Goal: Transaction & Acquisition: Purchase product/service

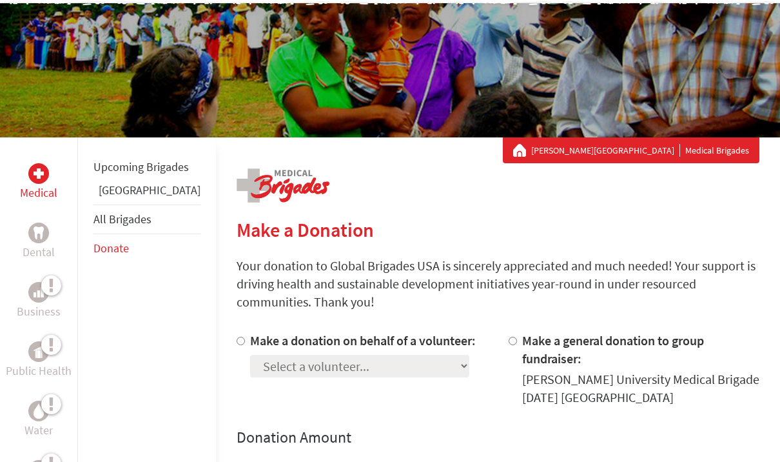
scroll to position [104, 0]
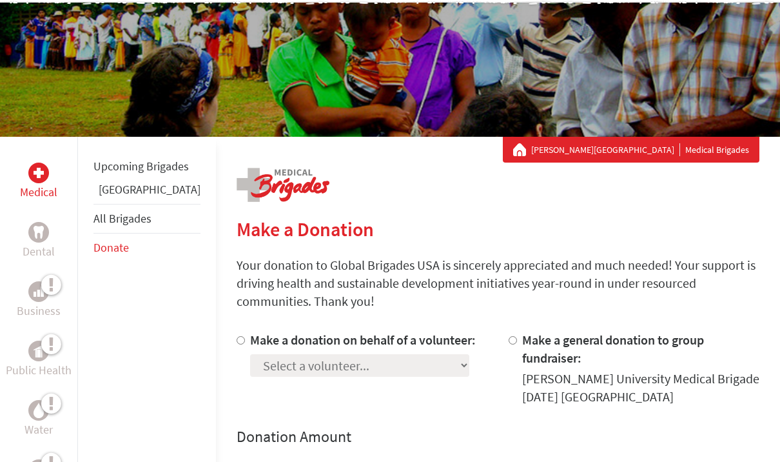
click at [341, 331] on label "Make a donation on behalf of a volunteer:" at bounding box center [363, 339] width 226 height 16
click at [245, 336] on input "Make a donation on behalf of a volunteer:" at bounding box center [241, 340] width 8 height 8
radio input "true"
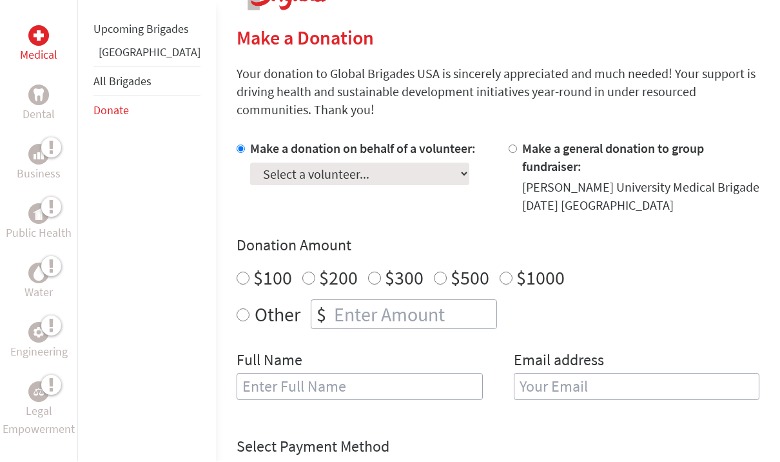
click at [370, 163] on select "Select a volunteer... [PERSON_NAME] [PERSON_NAME] [PERSON_NAME] [PERSON_NAME] […" at bounding box center [359, 174] width 219 height 23
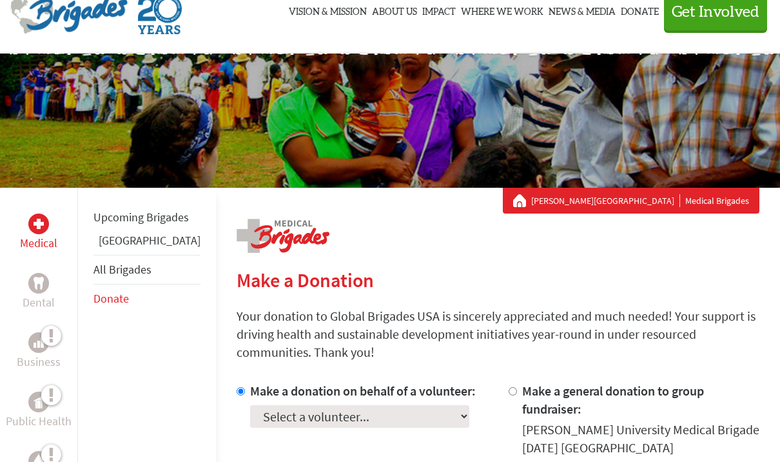
scroll to position [0, 0]
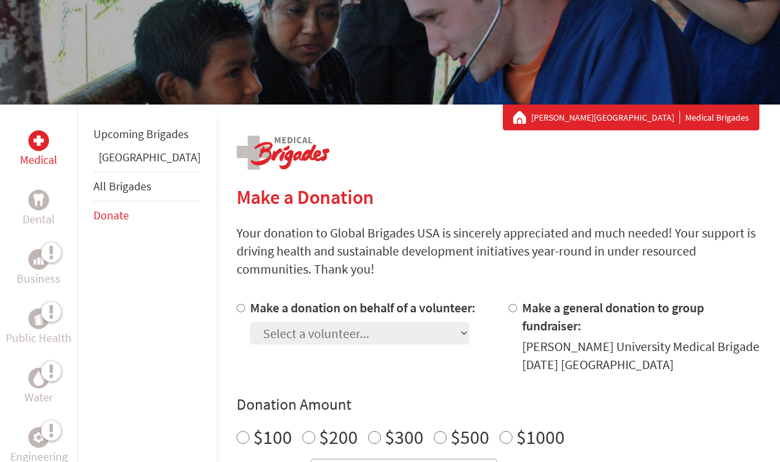
scroll to position [141, 0]
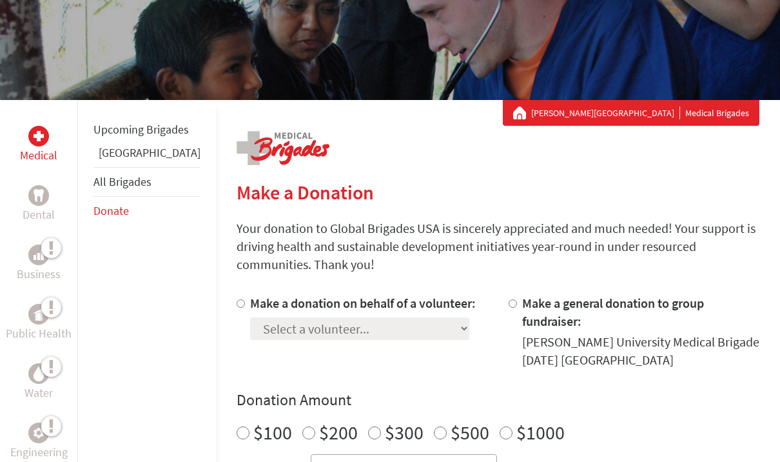
click at [237, 299] on input "Make a donation on behalf of a volunteer:" at bounding box center [241, 303] width 8 height 8
radio input "true"
click at [363, 317] on select "Select a volunteer... [PERSON_NAME] [PERSON_NAME] [PERSON_NAME] [PERSON_NAME] […" at bounding box center [359, 328] width 219 height 23
select select "FF23E90E-9498-11F0-9E6E-42010A400005"
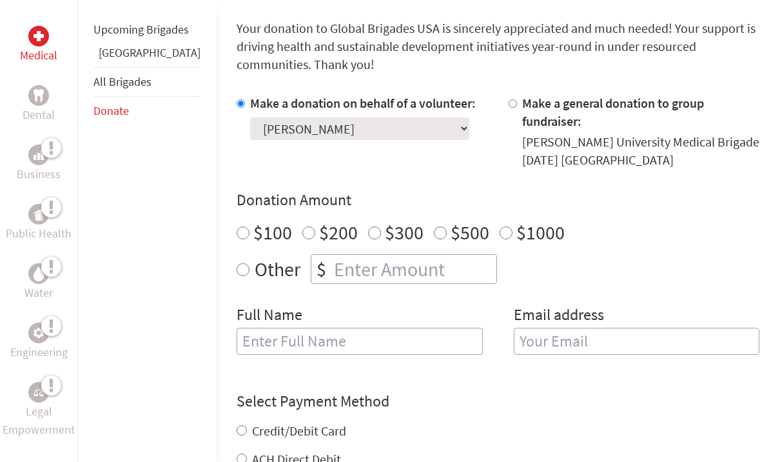
scroll to position [349, 0]
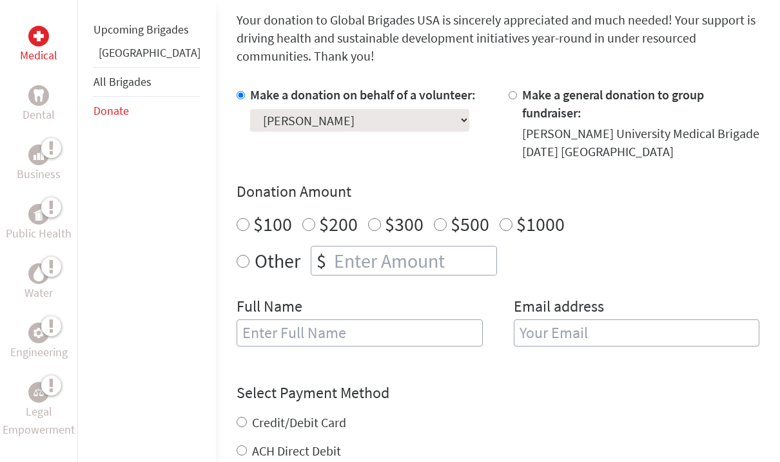
click at [237, 218] on input "$100" at bounding box center [243, 224] width 13 height 13
radio input "true"
click at [237, 319] on input "text" at bounding box center [360, 332] width 246 height 27
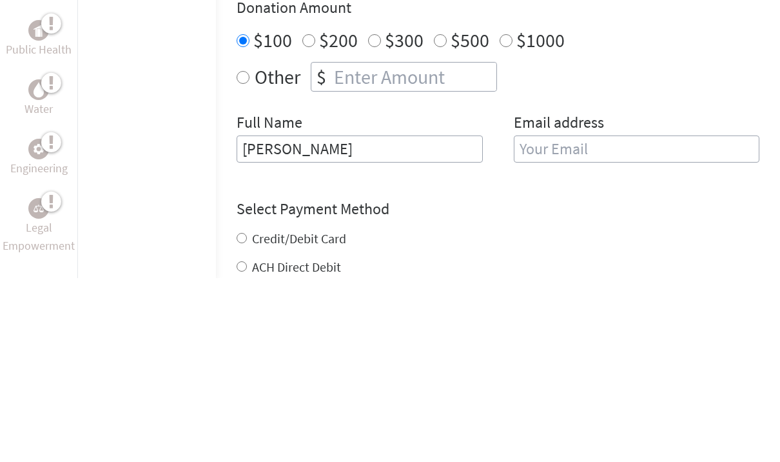
type input "Madelyn Schrader"
click at [522, 319] on input "email" at bounding box center [637, 332] width 246 height 27
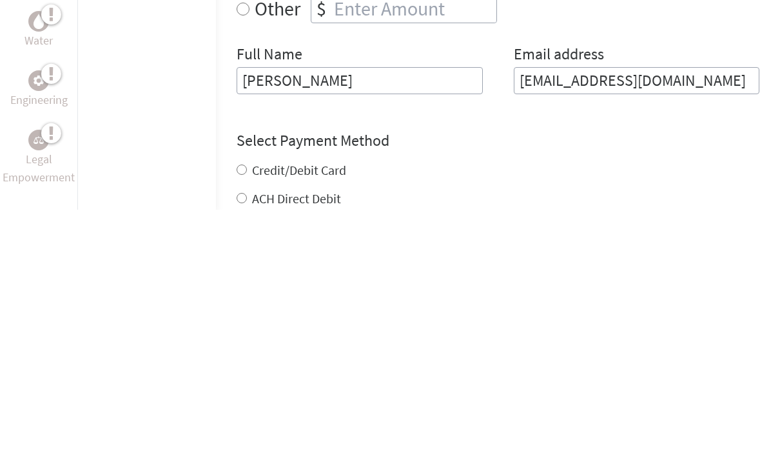
type input "madelynschrader@yahoo.com"
click at [237, 413] on div "Credit/Debit Card ACH Direct Debit" at bounding box center [498, 436] width 523 height 46
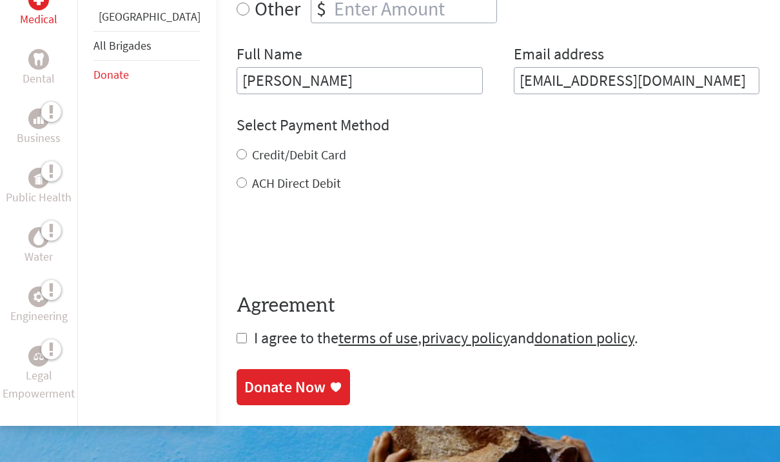
click at [237, 149] on input "Credit/Debit Card" at bounding box center [242, 154] width 10 height 10
radio input "true"
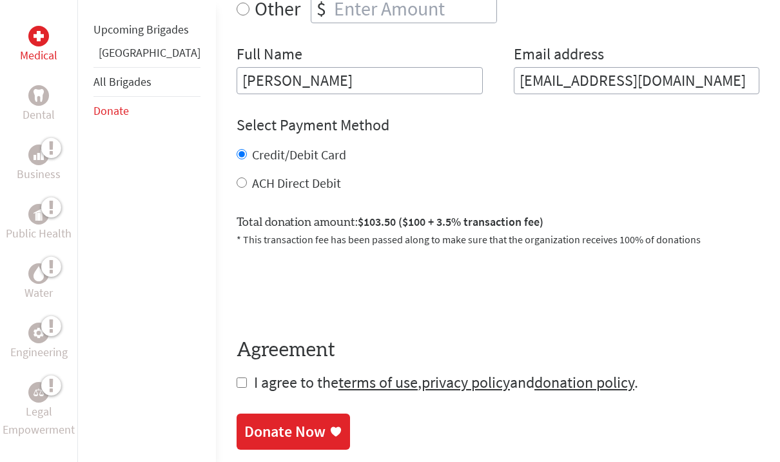
click at [187, 358] on div "Medical Dental Business Public Health Water Engineering Legal Empowerment Upcom…" at bounding box center [390, 55] width 780 height 830
click at [237, 377] on input "checkbox" at bounding box center [242, 382] width 10 height 10
checkbox input "true"
click at [244, 421] on div "Donate Now" at bounding box center [284, 431] width 81 height 21
